Goal: Task Accomplishment & Management: Manage account settings

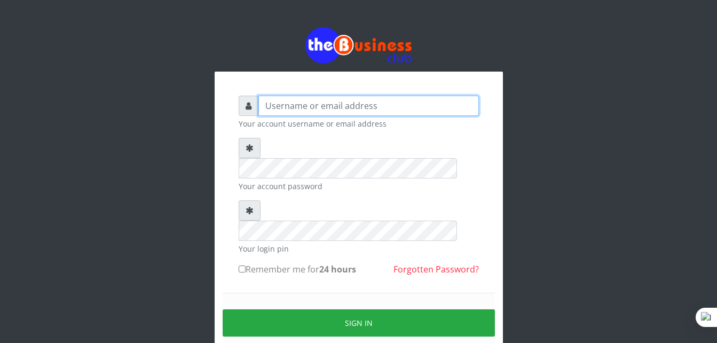
click at [379, 108] on input "text" at bounding box center [369, 106] width 221 height 20
type input "Tunmiseschool"
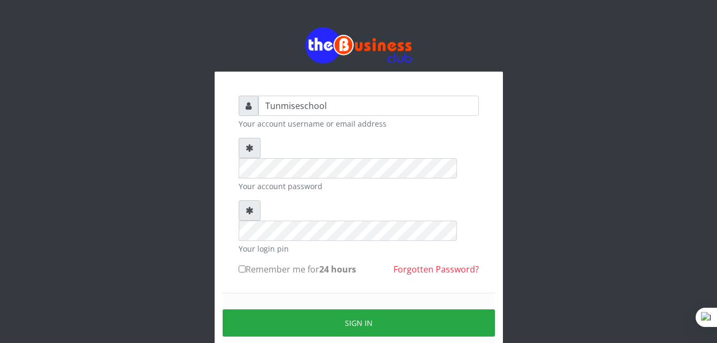
click at [243, 265] on input "Remember me for 24 hours" at bounding box center [242, 268] width 7 height 7
checkbox input "true"
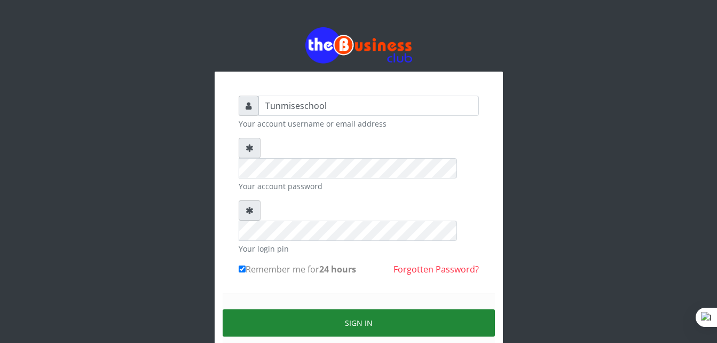
click at [353, 309] on button "Sign in" at bounding box center [359, 322] width 272 height 27
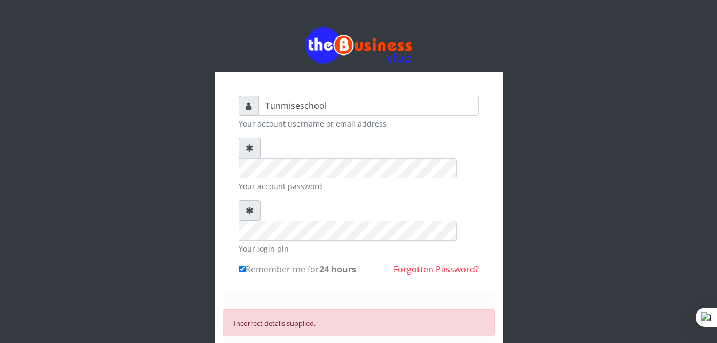
click at [417, 263] on link "Forgotten Password?" at bounding box center [436, 269] width 85 height 12
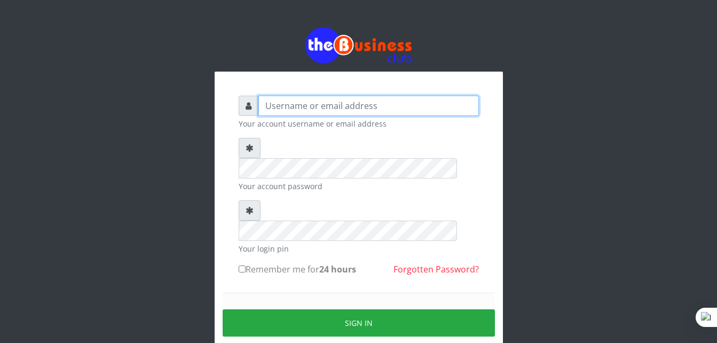
click at [314, 108] on input "text" at bounding box center [369, 106] width 221 height 20
type input "[EMAIL_ADDRESS][DOMAIN_NAME]"
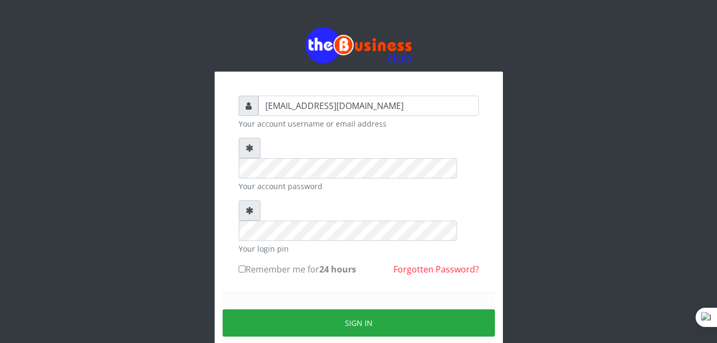
click at [244, 265] on input "Remember me for 24 hours" at bounding box center [242, 268] width 7 height 7
checkbox input "true"
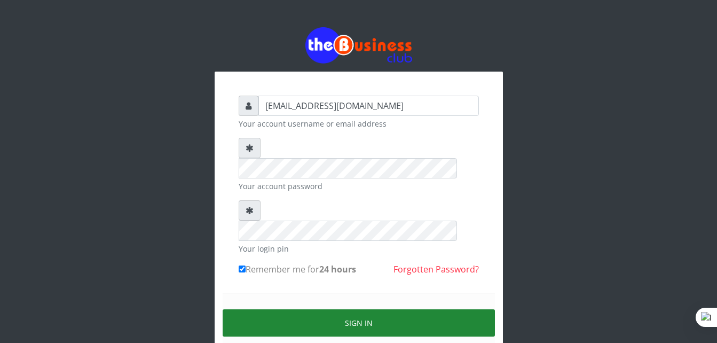
click at [332, 309] on button "Sign in" at bounding box center [359, 322] width 272 height 27
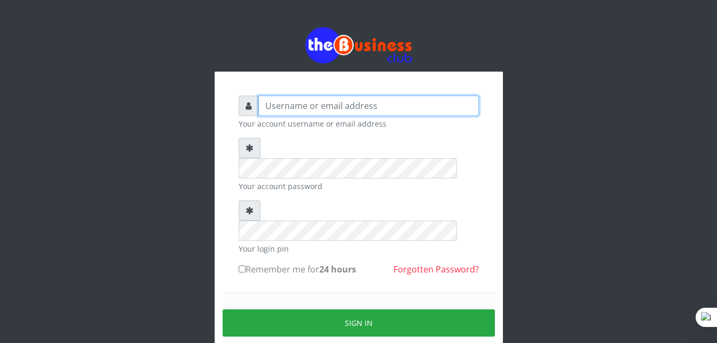
click at [321, 105] on input "text" at bounding box center [369, 106] width 221 height 20
type input "T"
type input "[EMAIL_ADDRESS][DOMAIN_NAME]"
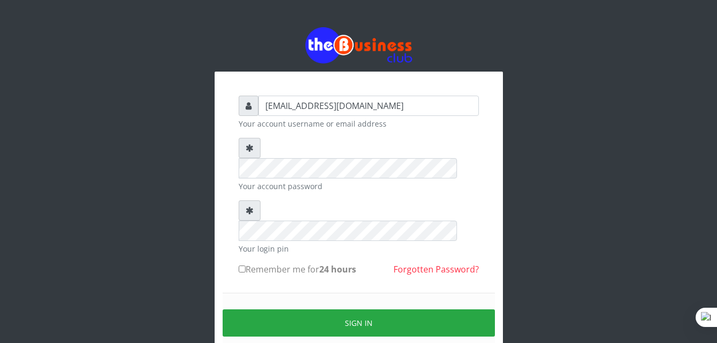
click at [241, 265] on input "Remember me for 24 hours" at bounding box center [242, 268] width 7 height 7
checkbox input "true"
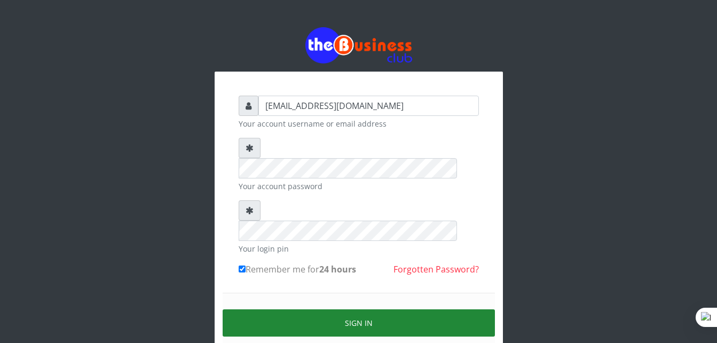
click at [335, 309] on button "Sign in" at bounding box center [359, 322] width 272 height 27
